Goal: Task Accomplishment & Management: Manage account settings

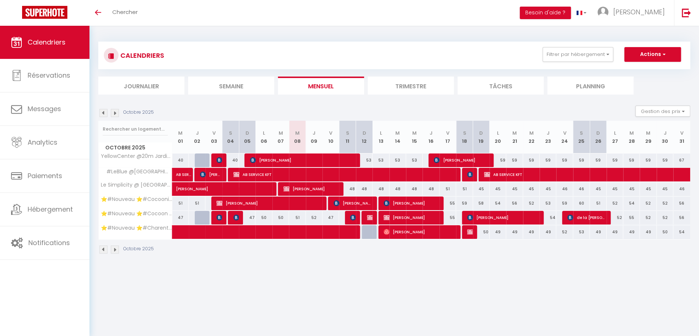
click at [102, 113] on img at bounding box center [103, 113] width 8 height 8
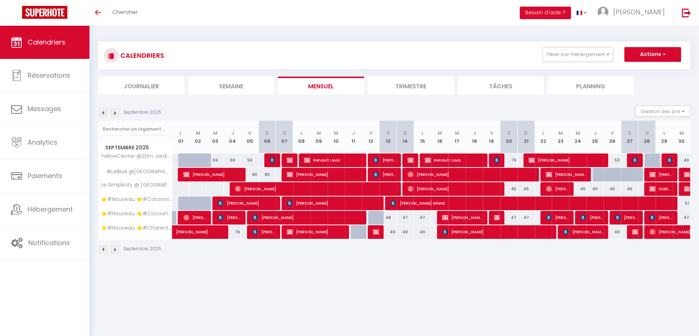
click at [366, 156] on div at bounding box center [357, 161] width 17 height 14
click at [363, 158] on div at bounding box center [357, 161] width 17 height 14
click at [359, 157] on span "Renault Louis" at bounding box center [333, 160] width 58 height 14
select select "KO"
select select "OK"
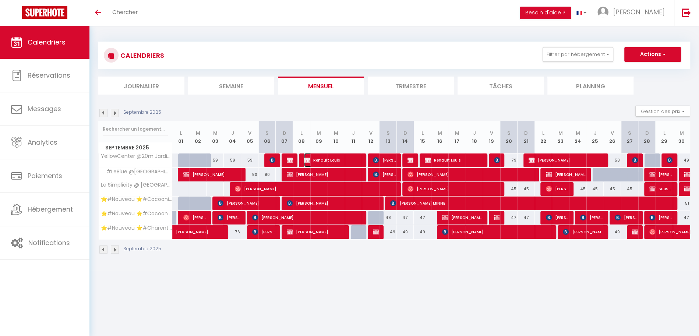
select select "0"
select select "1"
select select
select select "51353"
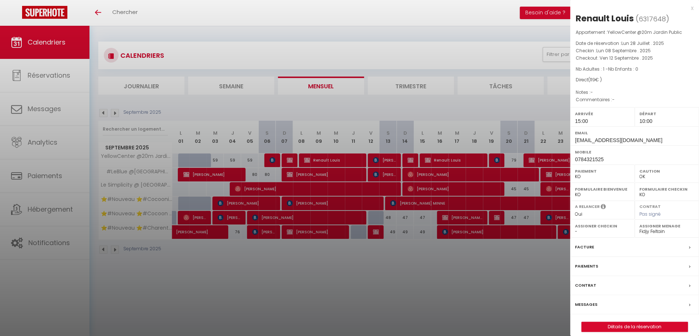
click at [693, 9] on div "x" at bounding box center [631, 8] width 123 height 9
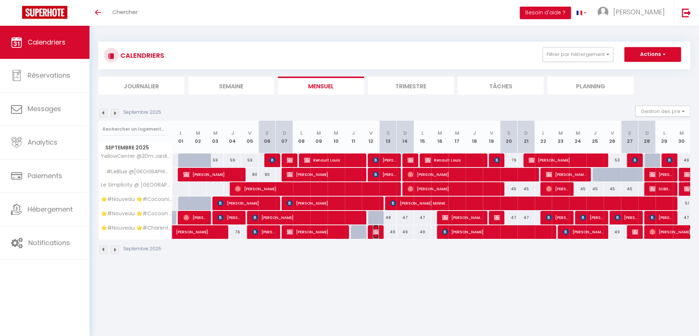
click at [378, 231] on img at bounding box center [376, 232] width 6 height 6
select select "OK"
select select "51297"
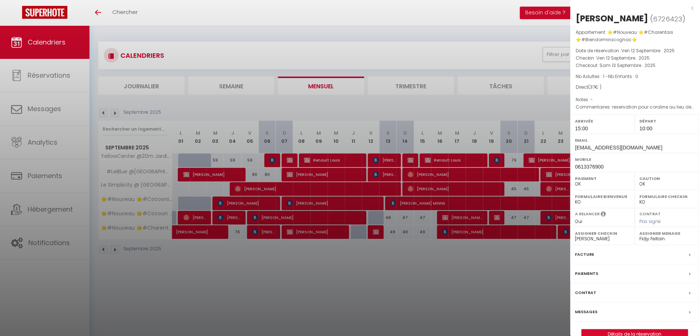
click at [691, 8] on div "x" at bounding box center [631, 8] width 123 height 9
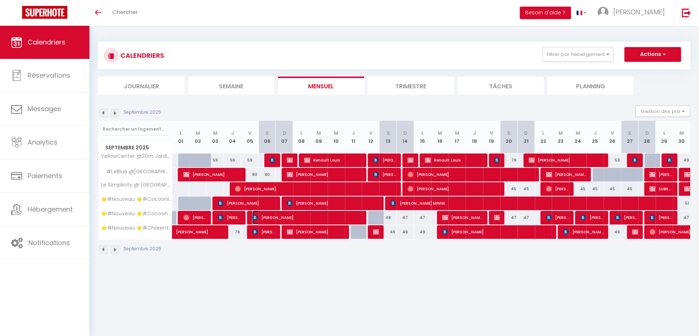
click at [347, 218] on span "[PERSON_NAME]" at bounding box center [307, 218] width 110 height 14
select select "42870"
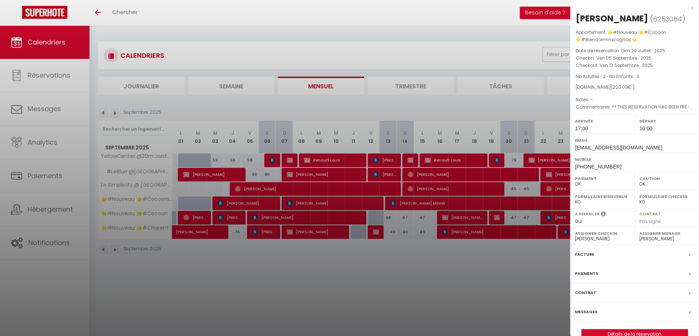
click at [692, 9] on div "x" at bounding box center [631, 8] width 123 height 9
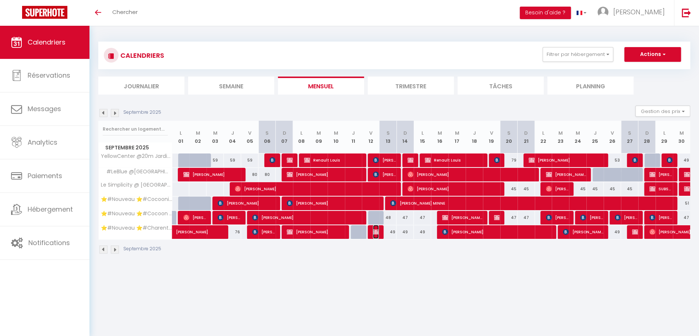
click at [374, 230] on img at bounding box center [376, 232] width 6 height 6
select select "0"
select select "51353"
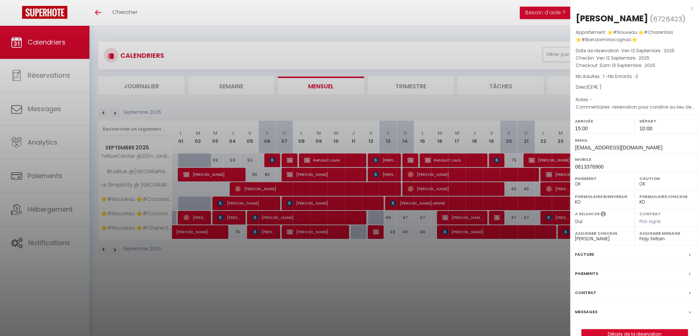
click at [690, 10] on div "x" at bounding box center [631, 8] width 123 height 9
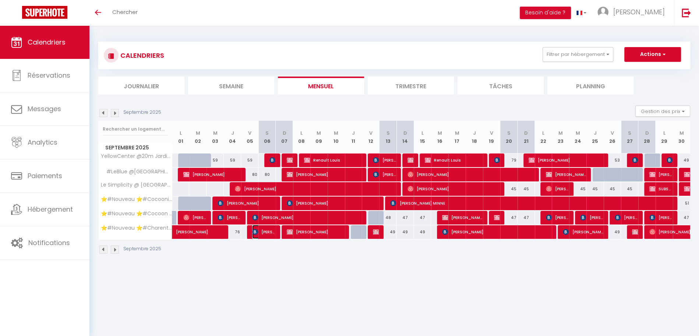
click at [263, 231] on span "[PERSON_NAME]" at bounding box center [263, 232] width 23 height 14
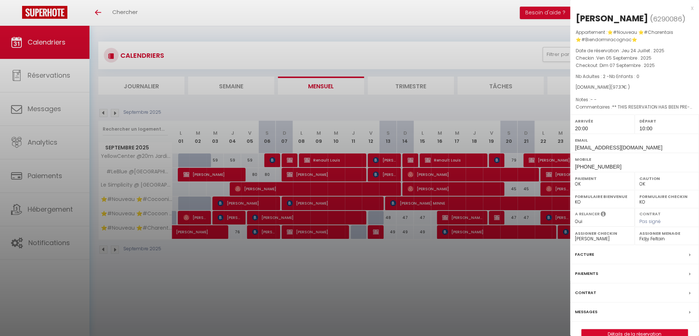
click at [692, 10] on div "x" at bounding box center [631, 8] width 123 height 9
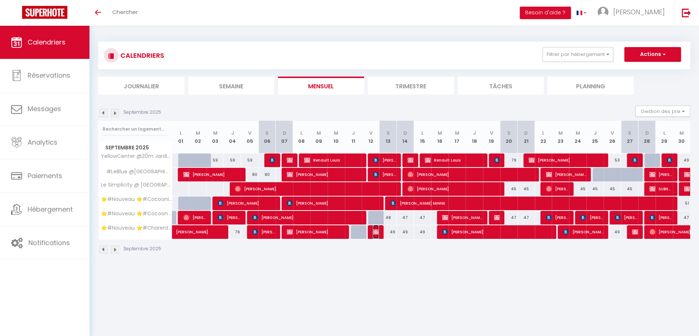
click at [373, 229] on img at bounding box center [376, 232] width 6 height 6
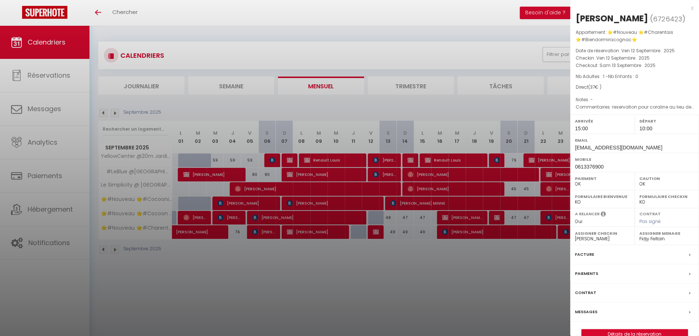
click at [434, 268] on div at bounding box center [349, 168] width 699 height 336
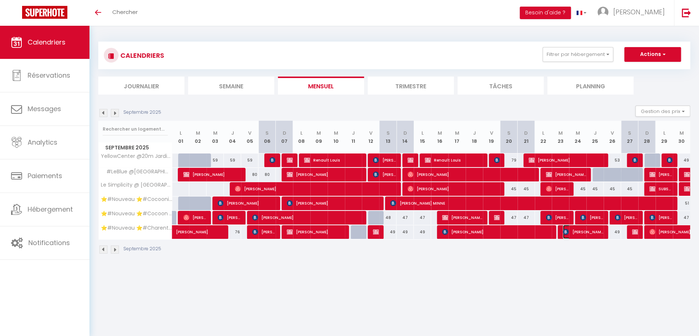
click at [581, 229] on span "[PERSON_NAME]" at bounding box center [583, 232] width 40 height 14
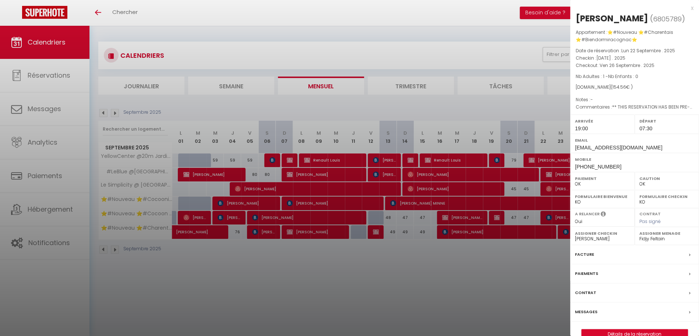
click at [563, 257] on div at bounding box center [349, 168] width 699 height 336
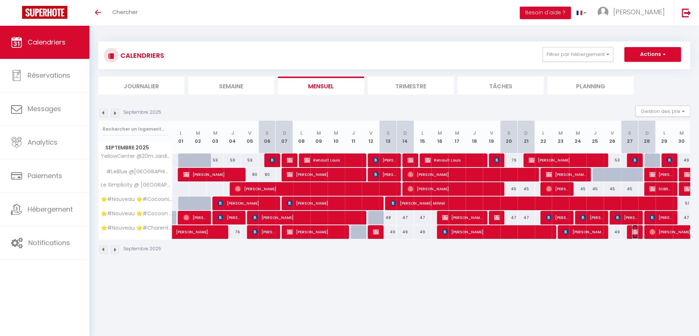
click at [635, 234] on span "SUBSTITUTION [PERSON_NAME]" at bounding box center [635, 232] width 6 height 14
select select "0"
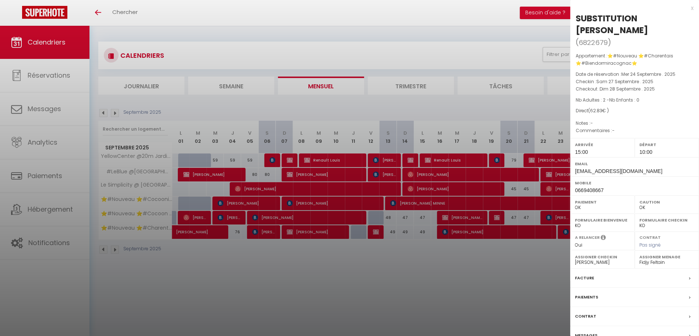
click at [523, 290] on div at bounding box center [349, 168] width 699 height 336
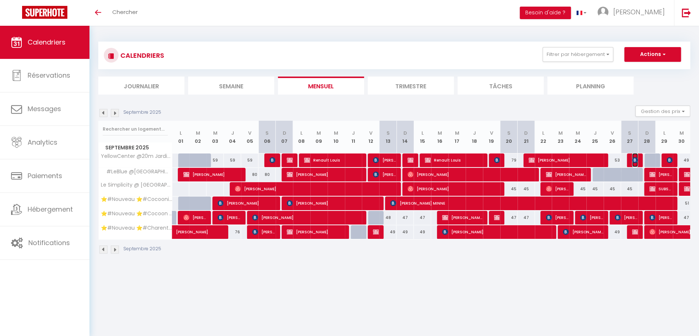
click at [636, 160] on img at bounding box center [635, 160] width 6 height 6
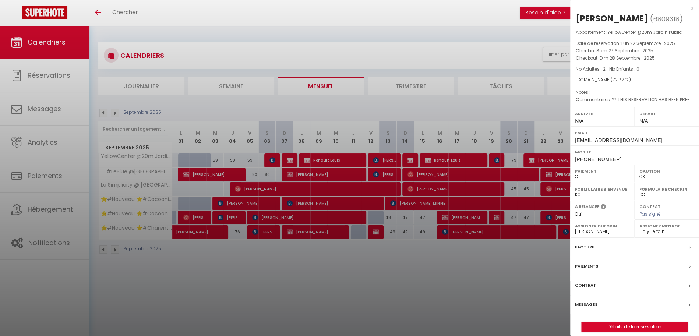
click at [553, 281] on div at bounding box center [349, 168] width 699 height 336
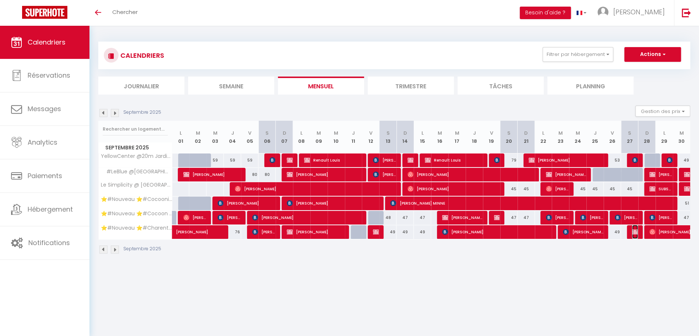
click at [634, 232] on img at bounding box center [635, 232] width 6 height 6
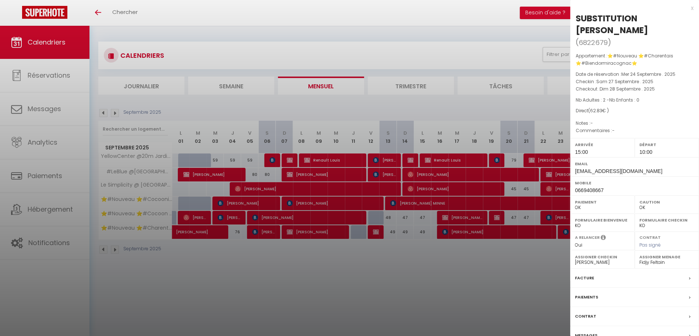
click at [524, 287] on div at bounding box center [349, 168] width 699 height 336
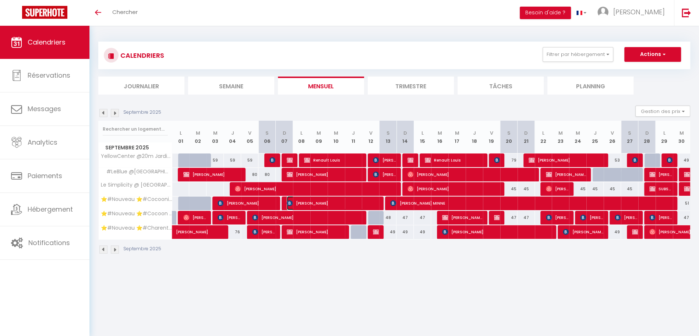
click at [324, 201] on span "[PERSON_NAME]" at bounding box center [333, 203] width 92 height 14
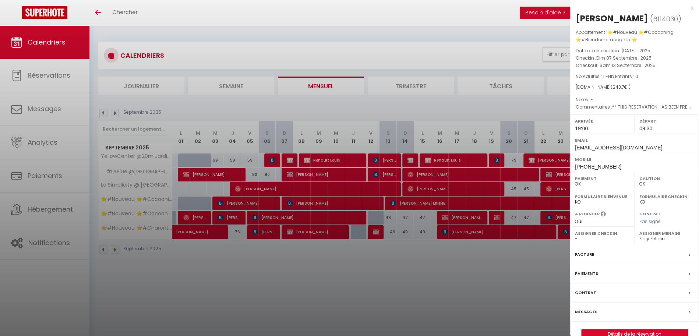
click at [404, 284] on div at bounding box center [349, 168] width 699 height 336
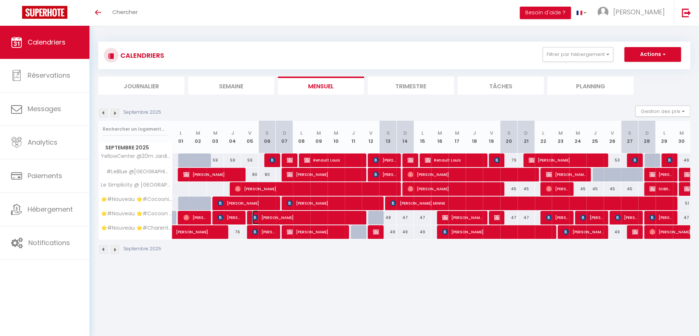
click at [262, 215] on span "[PERSON_NAME]" at bounding box center [307, 218] width 110 height 14
select select "51297"
select select "42870"
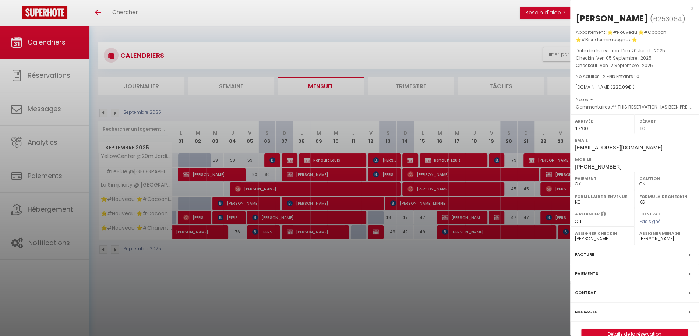
click at [260, 271] on div at bounding box center [349, 168] width 699 height 336
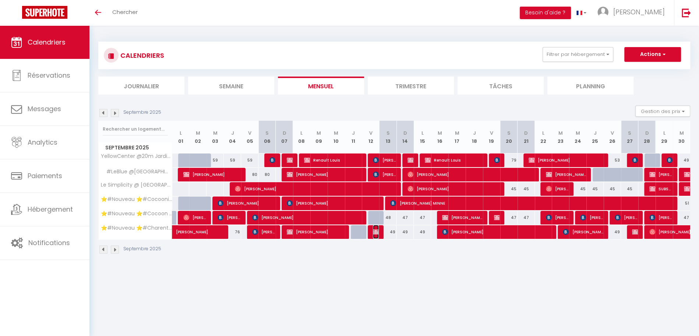
click at [378, 230] on img at bounding box center [376, 232] width 6 height 6
select select "0"
select select "51353"
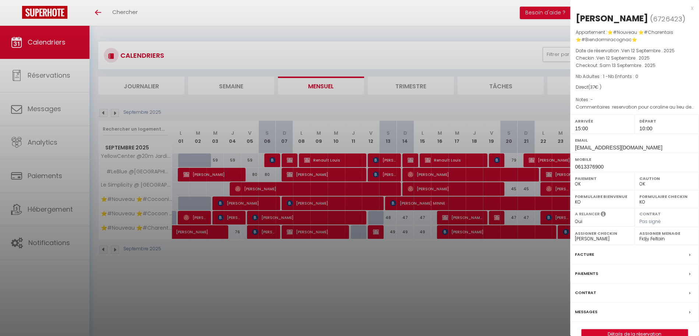
click at [377, 260] on div at bounding box center [349, 168] width 699 height 336
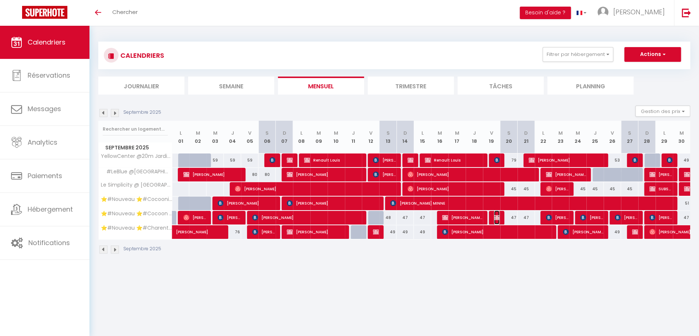
click at [496, 217] on img at bounding box center [497, 218] width 6 height 6
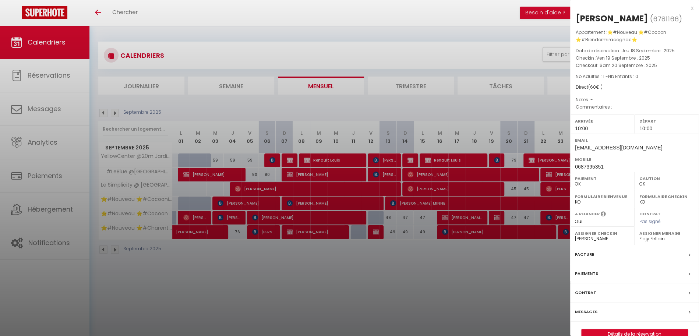
click at [490, 293] on div at bounding box center [349, 168] width 699 height 336
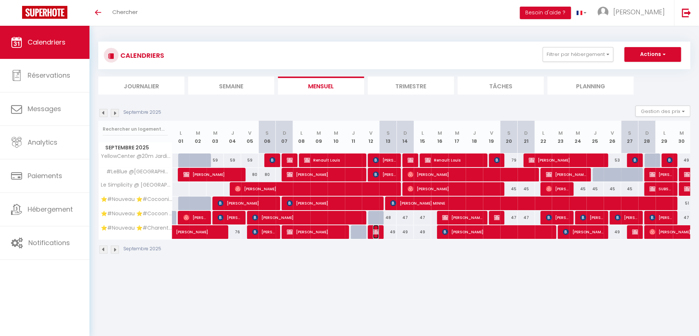
click at [375, 233] on img at bounding box center [376, 232] width 6 height 6
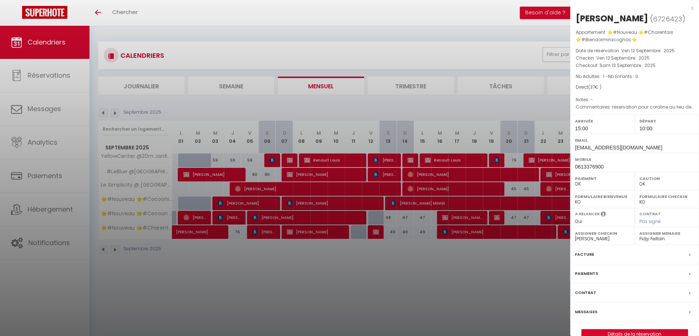
click at [689, 8] on div "x" at bounding box center [631, 8] width 123 height 9
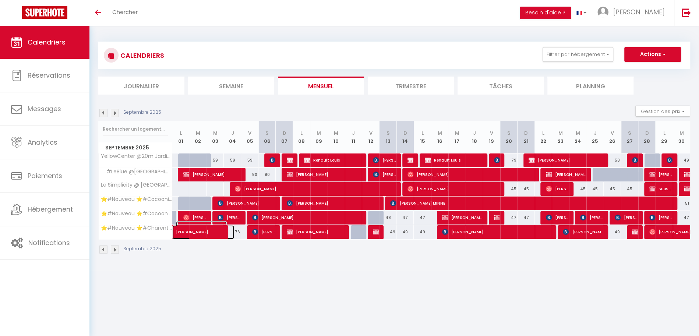
click at [213, 233] on span "[PERSON_NAME]" at bounding box center [201, 228] width 51 height 14
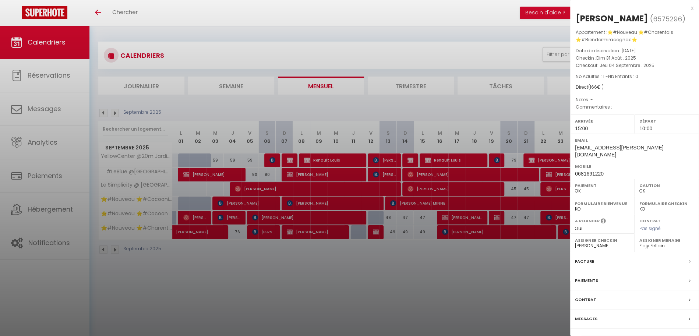
click at [374, 267] on div at bounding box center [349, 168] width 699 height 336
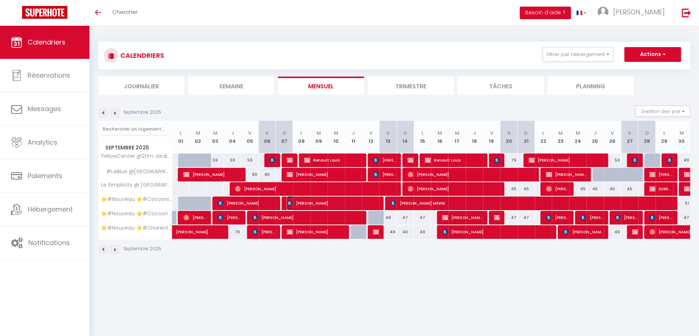
click at [352, 201] on span "[PERSON_NAME]" at bounding box center [333, 203] width 92 height 14
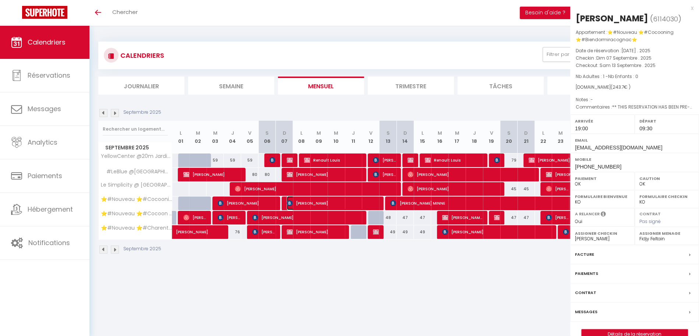
select select
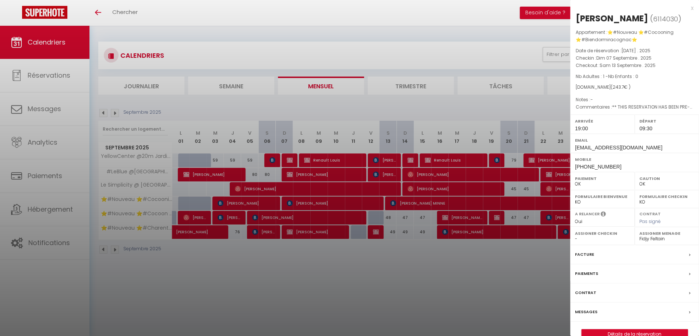
click at [342, 268] on div at bounding box center [349, 168] width 699 height 336
